Goal: Obtain resource: Download file/media

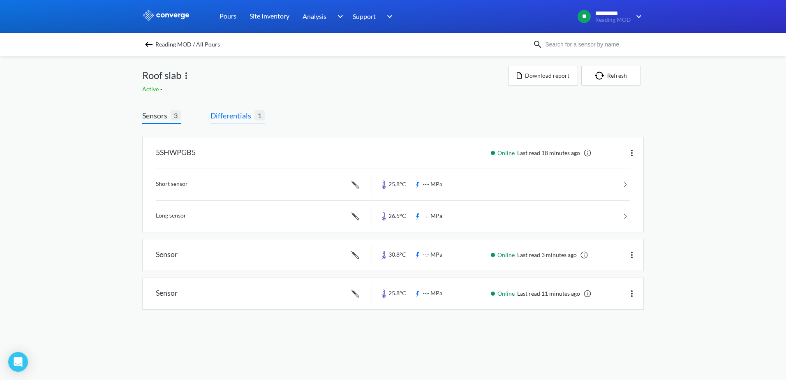
click at [234, 114] on span "Differentials" at bounding box center [233, 116] width 44 height 12
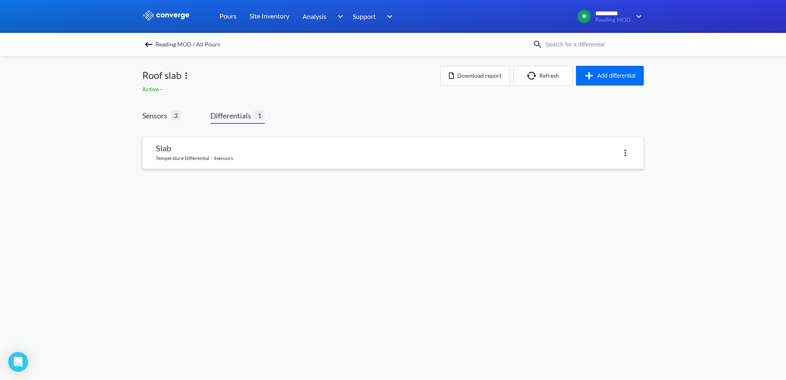
click at [169, 149] on link at bounding box center [393, 152] width 501 height 31
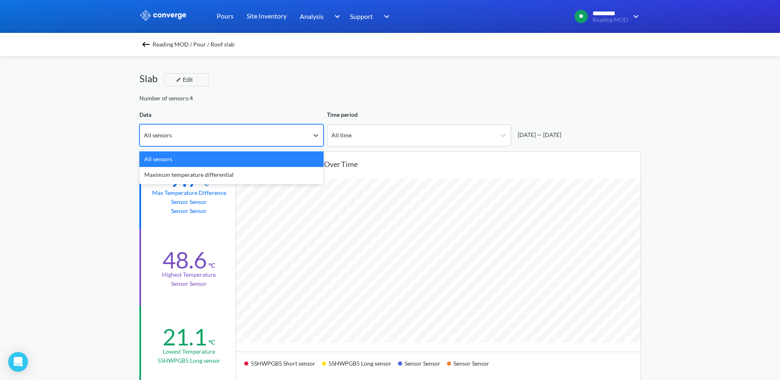
click at [233, 139] on div "All sensors" at bounding box center [224, 135] width 169 height 21
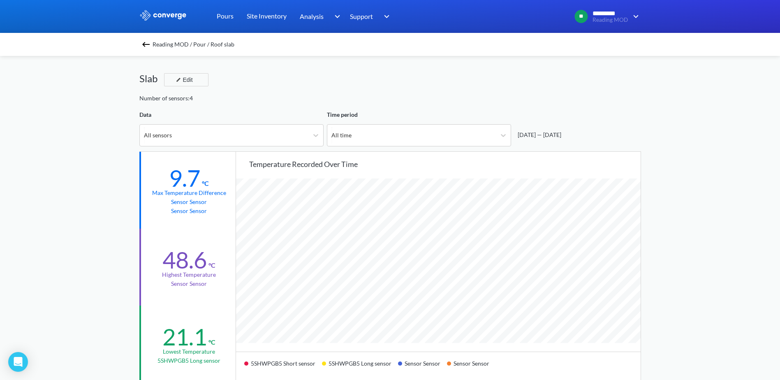
click at [259, 104] on div "Reading MOD / Pour / Roof slab Slab Edit Number of sensors: 4 Data All sensors …" at bounding box center [390, 372] width 502 height 633
click at [280, 138] on div "All sensors" at bounding box center [224, 135] width 169 height 21
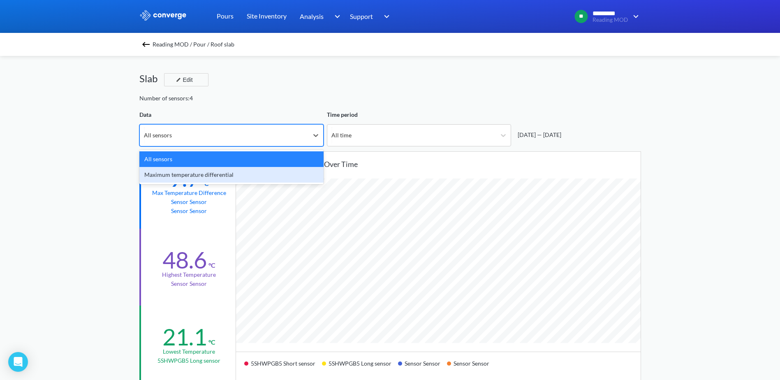
click at [218, 171] on div "Maximum temperature differential" at bounding box center [231, 175] width 184 height 16
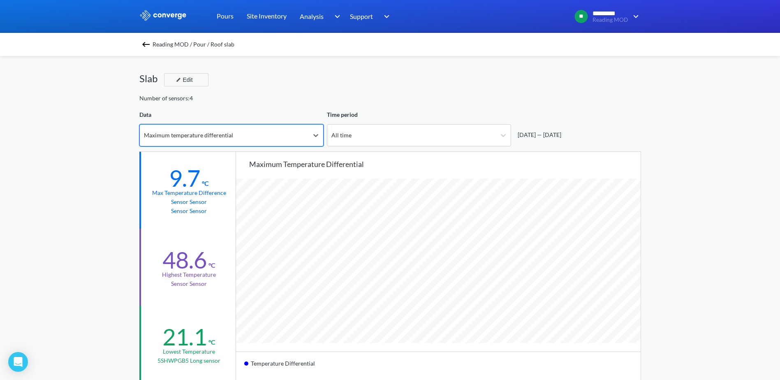
click at [151, 43] on img at bounding box center [146, 44] width 10 height 10
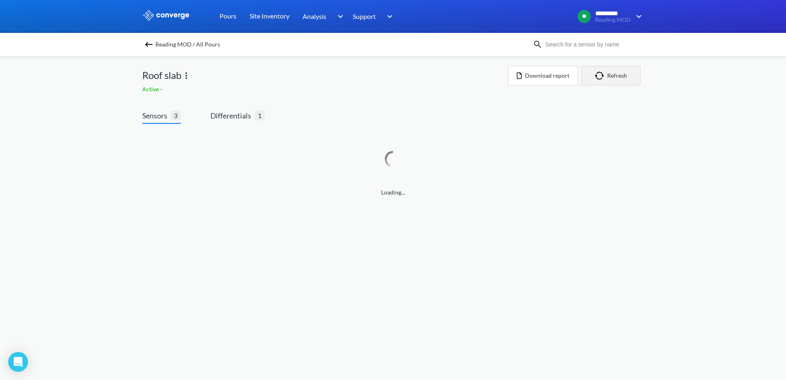
click at [630, 74] on button "Refresh" at bounding box center [611, 76] width 59 height 20
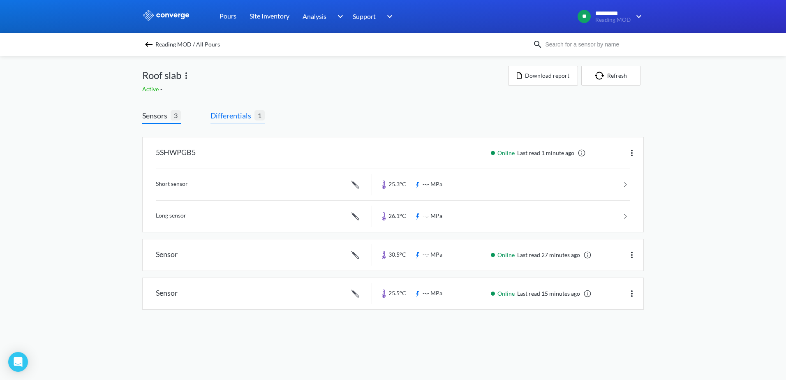
click at [232, 114] on span "Differentials" at bounding box center [233, 116] width 44 height 12
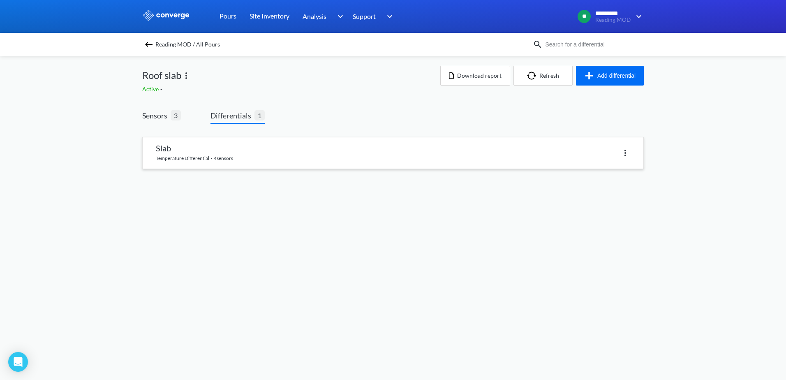
click at [212, 154] on link at bounding box center [393, 152] width 501 height 31
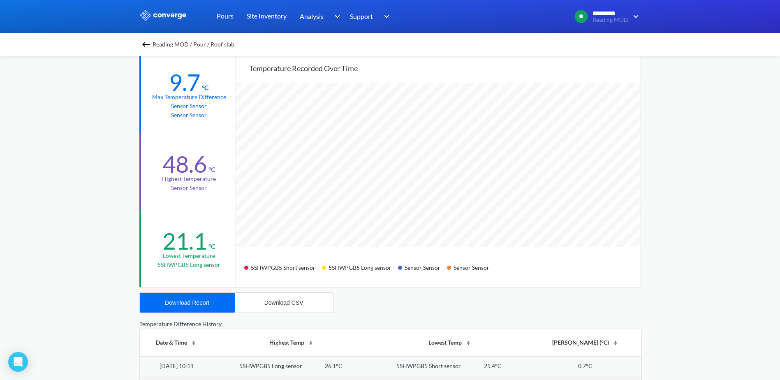
scroll to position [63, 0]
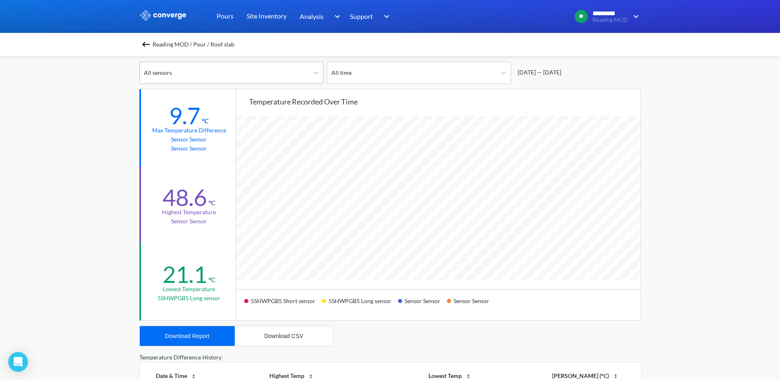
click at [215, 72] on div "All sensors" at bounding box center [224, 72] width 169 height 21
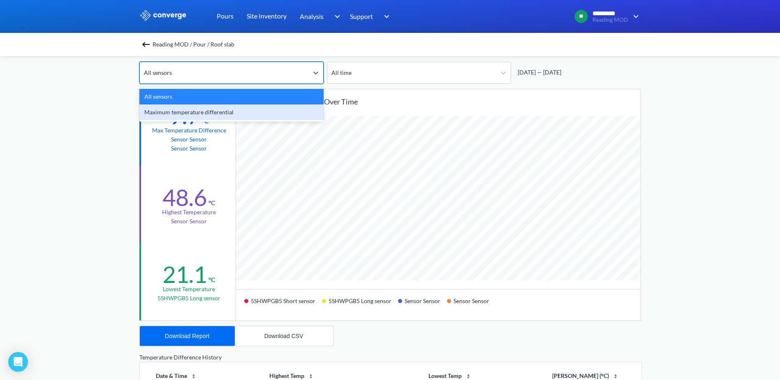
click at [210, 116] on div "Maximum temperature differential" at bounding box center [231, 112] width 184 height 16
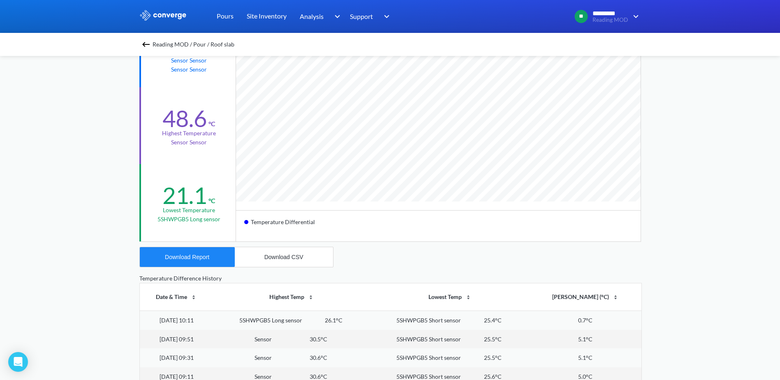
scroll to position [145, 0]
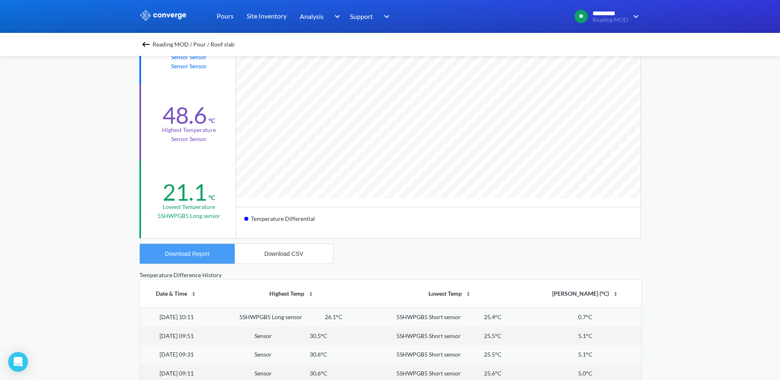
click at [198, 252] on div "Download Report" at bounding box center [187, 253] width 44 height 7
drag, startPoint x: 223, startPoint y: 277, endPoint x: 139, endPoint y: 274, distance: 84.0
click at [139, 274] on div "Temperature Difference History" at bounding box center [390, 275] width 502 height 9
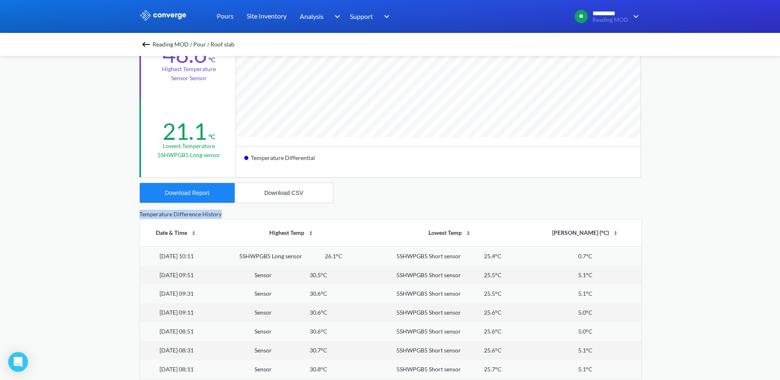
scroll to position [0, 0]
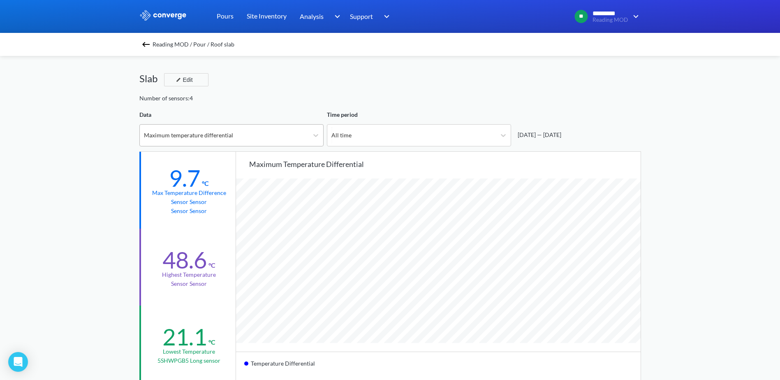
click at [164, 137] on div "Maximum temperature differential" at bounding box center [188, 135] width 89 height 9
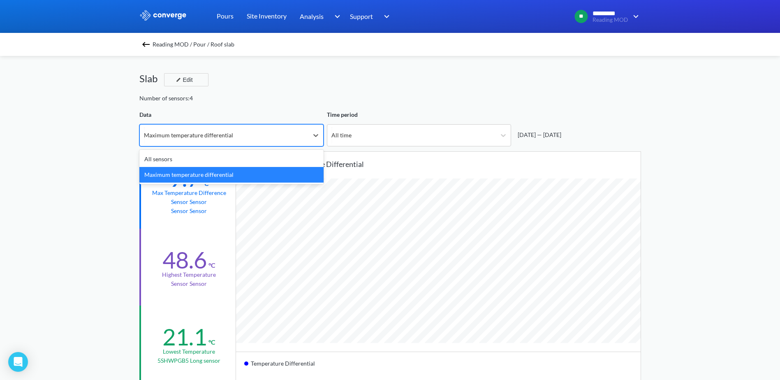
drag, startPoint x: 142, startPoint y: 175, endPoint x: 229, endPoint y: 178, distance: 86.8
click at [229, 178] on div "Maximum temperature differential" at bounding box center [231, 175] width 184 height 16
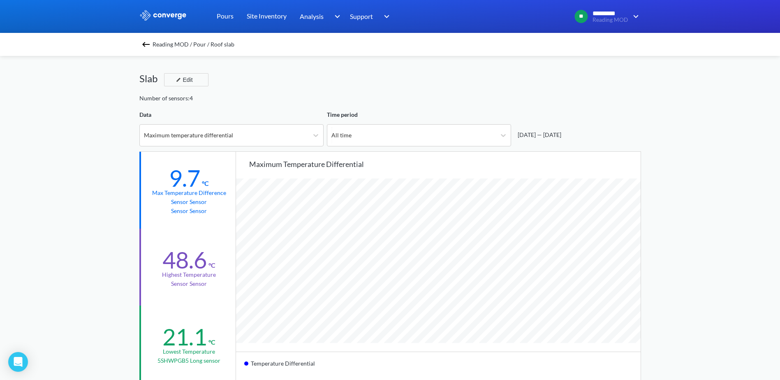
click at [257, 107] on div "Reading MOD / Pour / Roof slab Slab Edit Number of sensors: 4 Data Maximum temp…" at bounding box center [390, 372] width 502 height 633
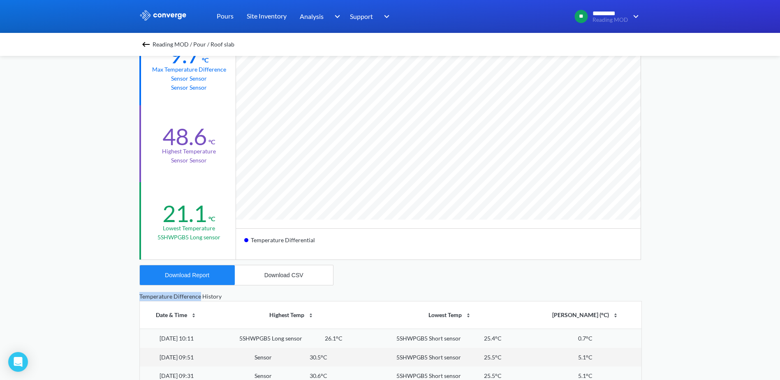
drag, startPoint x: 139, startPoint y: 299, endPoint x: 200, endPoint y: 300, distance: 61.3
click at [200, 300] on div "Temperature Difference History" at bounding box center [390, 296] width 502 height 9
copy div "Temperature Difference"
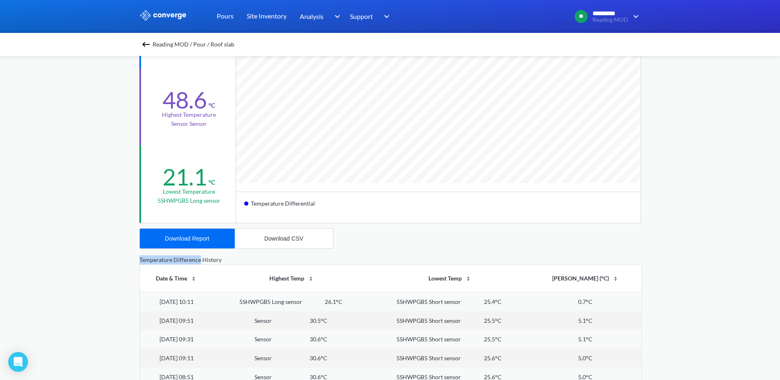
scroll to position [165, 0]
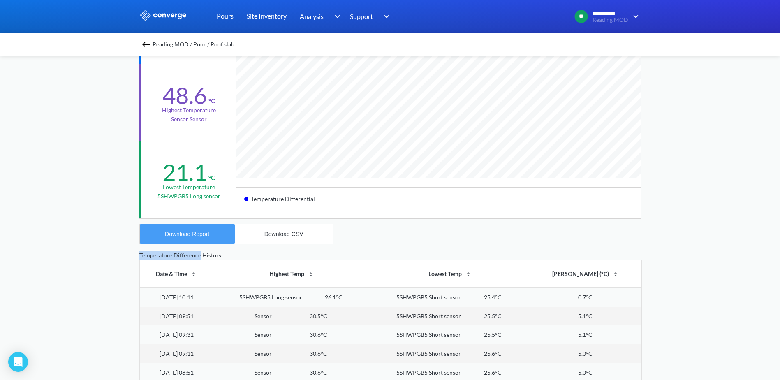
click at [199, 236] on div "Download Report" at bounding box center [187, 234] width 44 height 7
drag, startPoint x: 721, startPoint y: 158, endPoint x: 705, endPoint y: 154, distance: 17.3
click at [721, 158] on div "MENU Reading MOD Pours Site Inventory Analysis BIM Support Online Help Guide [P…" at bounding box center [390, 179] width 780 height 689
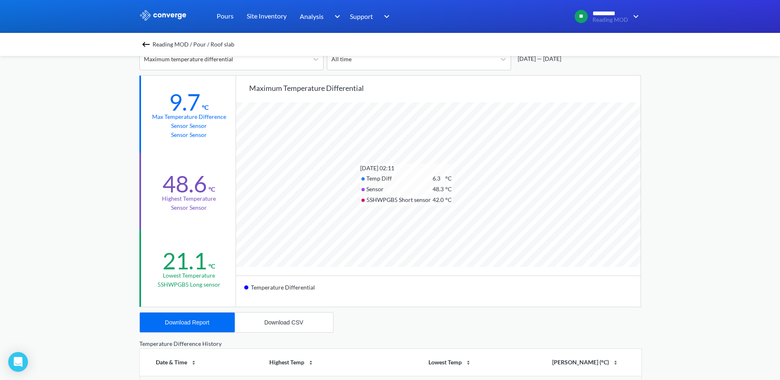
scroll to position [41, 0]
